Goal: Task Accomplishment & Management: Manage account settings

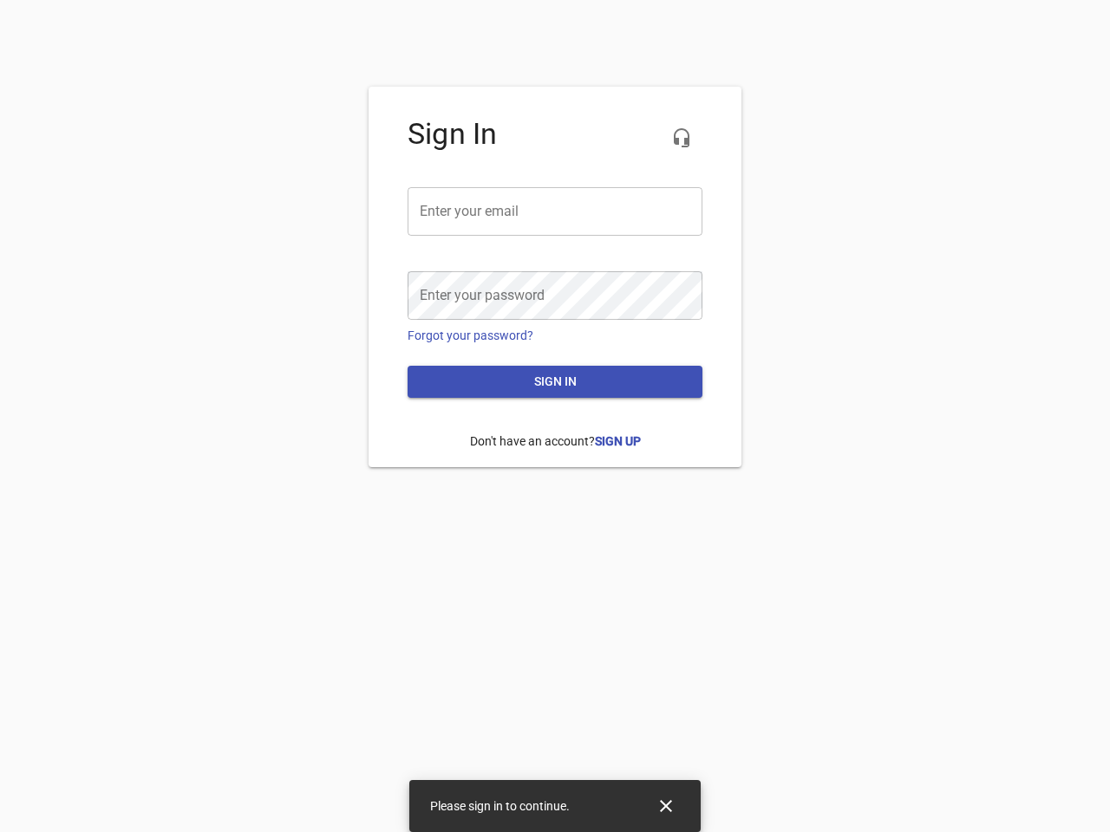
click at [682, 138] on icon "button" at bounding box center [681, 137] width 21 height 21
click at [555, 212] on input "email" at bounding box center [555, 211] width 295 height 49
click at [666, 806] on icon "Close" at bounding box center [666, 806] width 12 height 12
